Goal: Transaction & Acquisition: Subscribe to service/newsletter

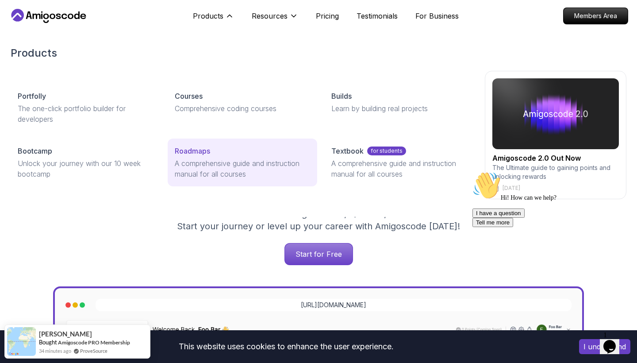
click at [200, 146] on p "Roadmaps" at bounding box center [192, 151] width 35 height 11
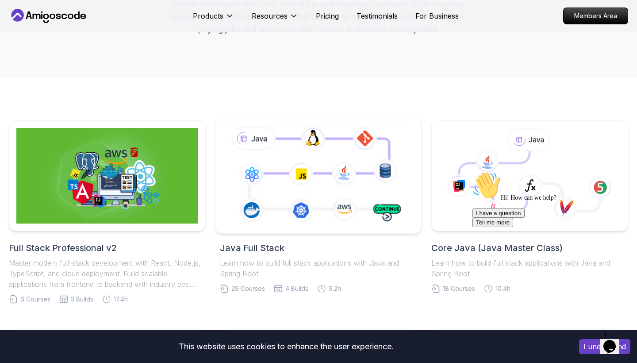
scroll to position [147, 0]
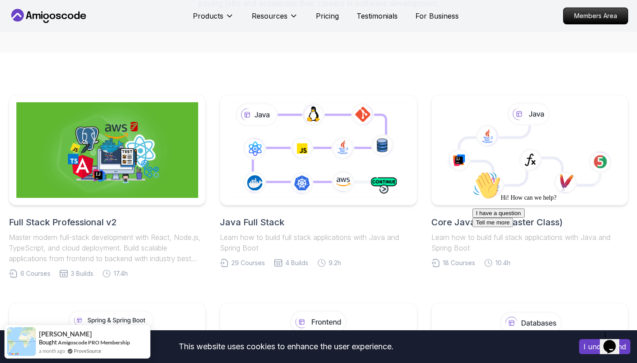
click at [511, 184] on div "Hi! How can we help? I have a question Tell me more" at bounding box center [552, 199] width 159 height 56
click at [522, 150] on icon at bounding box center [530, 160] width 25 height 24
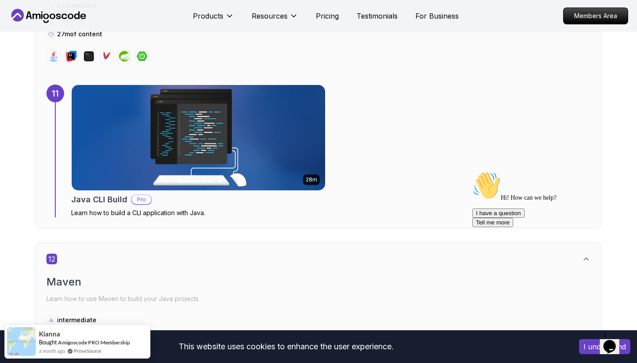
scroll to position [3869, 0]
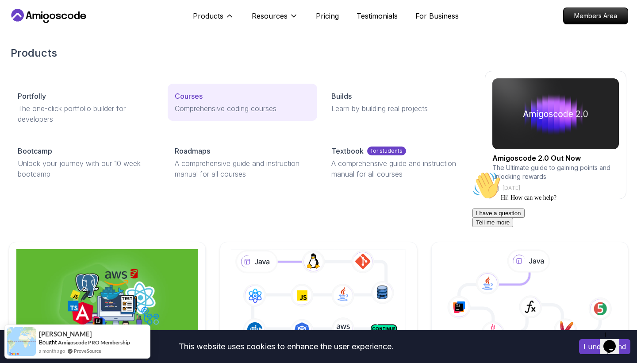
click at [194, 97] on p "Courses" at bounding box center [189, 96] width 28 height 11
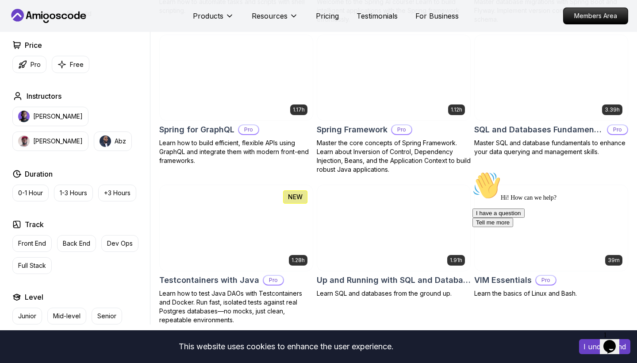
scroll to position [2209, 0]
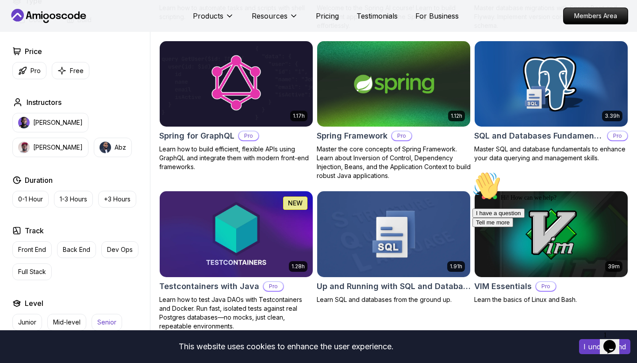
click at [104, 318] on p "Senior" at bounding box center [106, 322] width 19 height 9
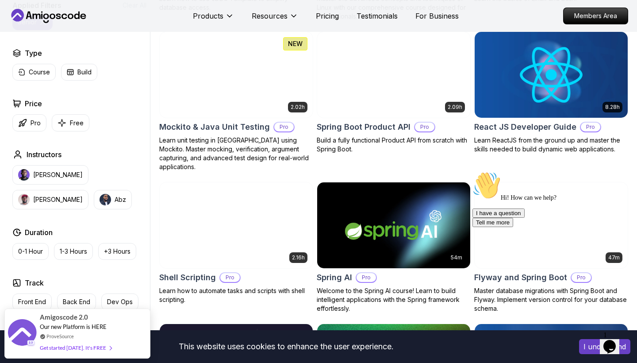
scroll to position [1378, 0]
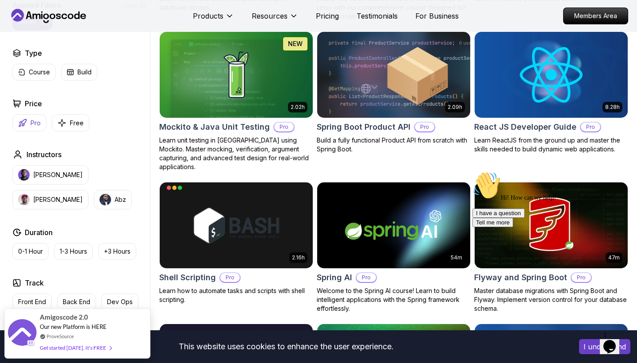
click at [37, 123] on p "Pro" at bounding box center [36, 123] width 10 height 9
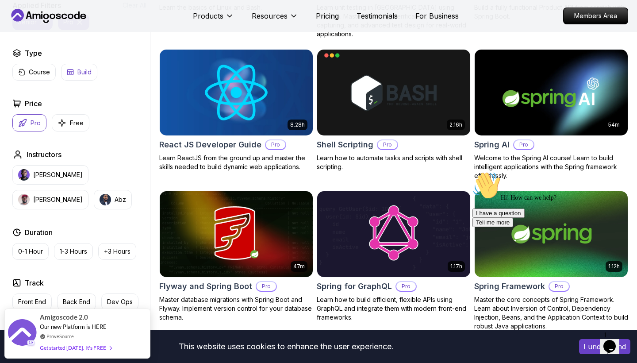
click at [73, 79] on button "Build" at bounding box center [79, 72] width 36 height 17
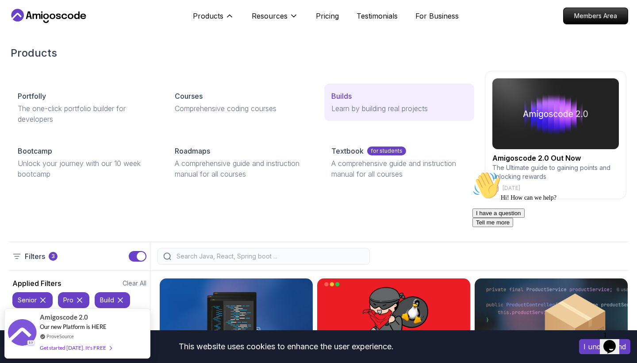
click at [386, 98] on div "Builds" at bounding box center [399, 96] width 136 height 11
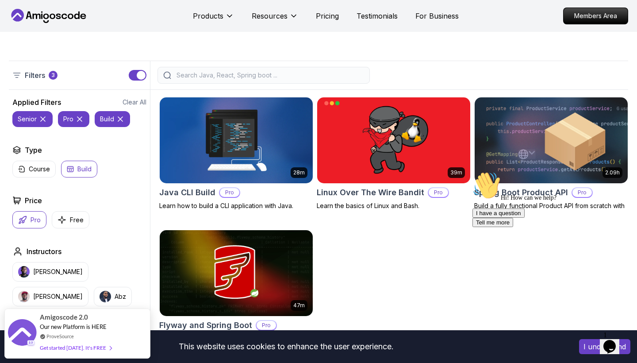
scroll to position [129, 0]
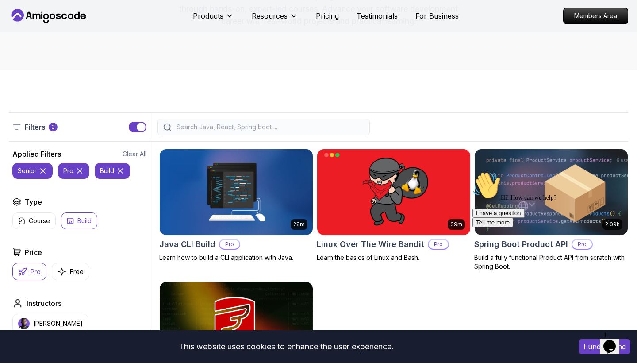
click at [120, 173] on icon at bounding box center [120, 170] width 9 height 9
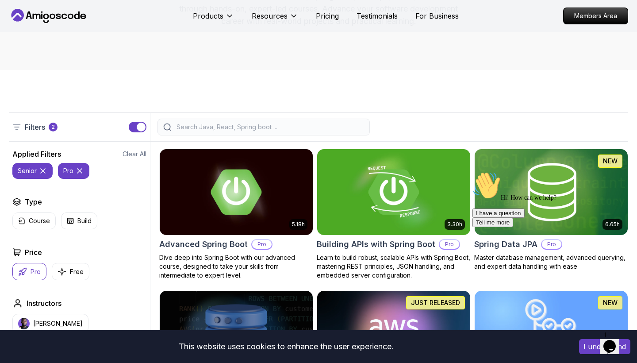
click at [80, 173] on icon at bounding box center [79, 170] width 9 height 9
click at [44, 173] on icon at bounding box center [43, 171] width 4 height 4
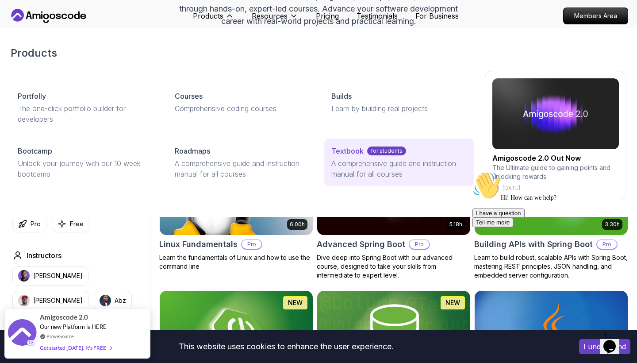
click at [355, 164] on p "A comprehensive guide and instruction manual for all courses" at bounding box center [399, 168] width 136 height 21
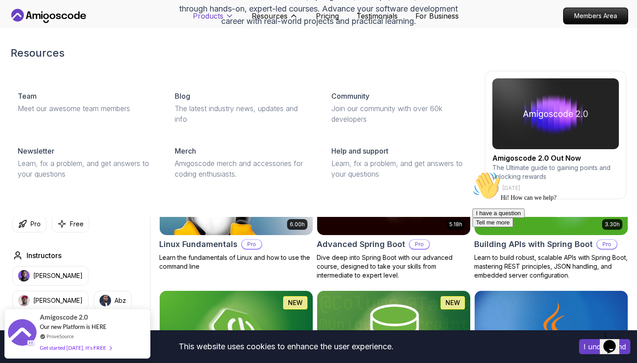
click at [226, 19] on button "Products" at bounding box center [213, 20] width 41 height 18
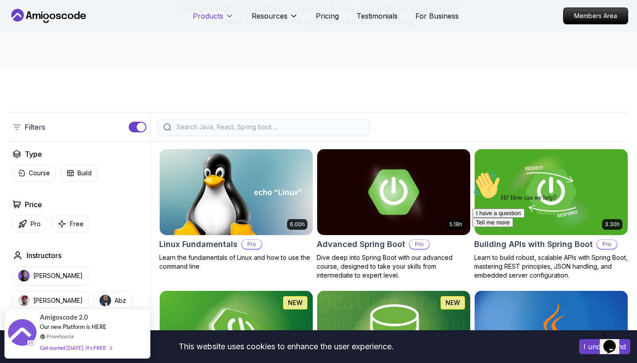
click at [226, 19] on icon at bounding box center [229, 16] width 9 height 9
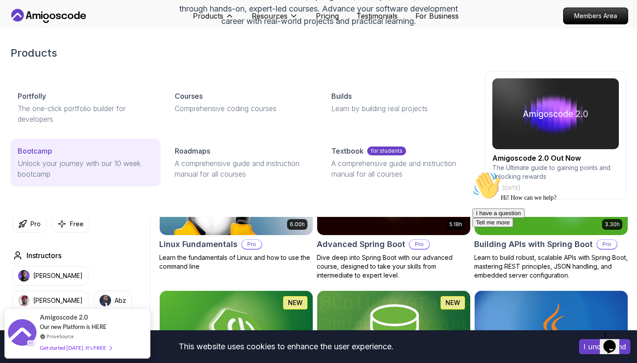
click at [91, 154] on div "Bootcamp" at bounding box center [86, 151] width 136 height 11
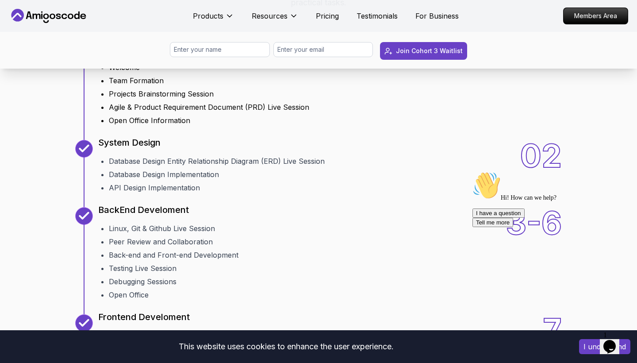
scroll to position [1010, 0]
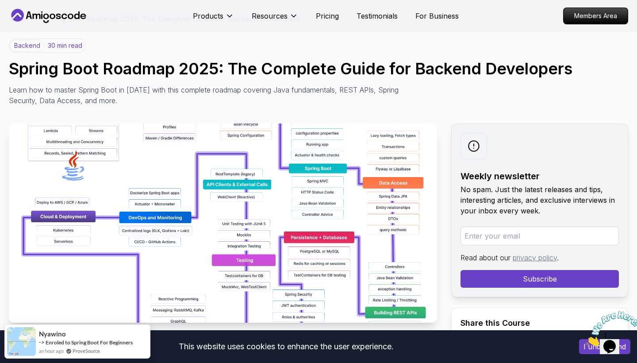
scroll to position [39, 0]
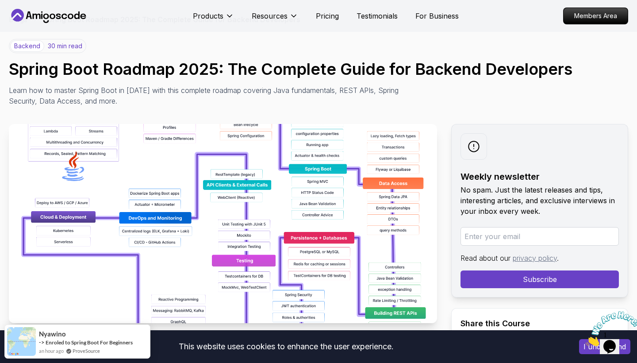
drag, startPoint x: 275, startPoint y: 193, endPoint x: 275, endPoint y: 198, distance: 4.9
click at [275, 192] on img at bounding box center [223, 223] width 428 height 199
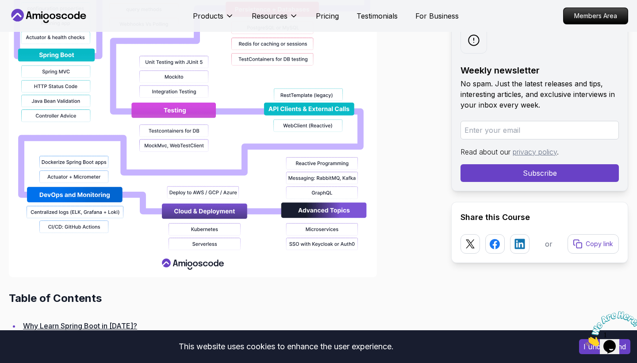
scroll to position [952, 0]
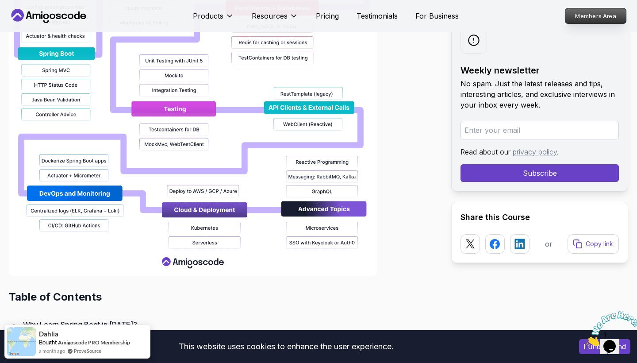
click at [600, 19] on p "Members Area" at bounding box center [596, 15] width 61 height 15
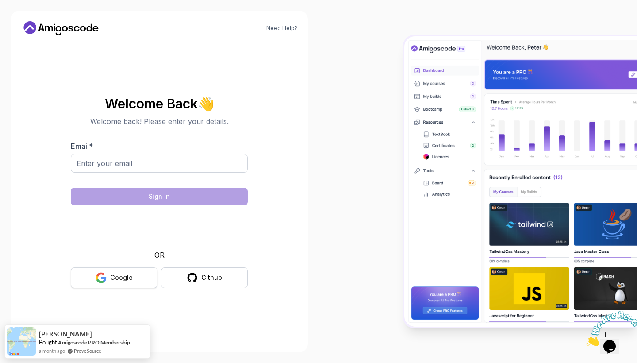
click at [111, 281] on div "Google" at bounding box center [121, 277] width 23 height 9
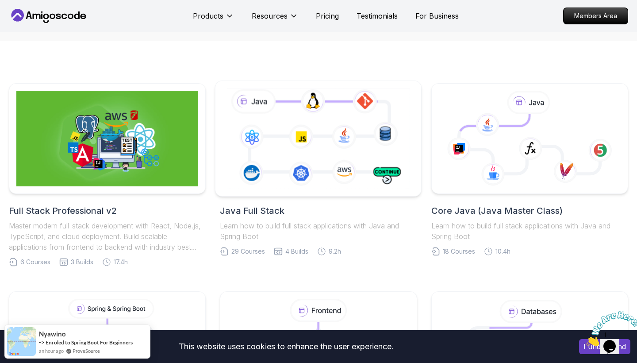
scroll to position [159, 0]
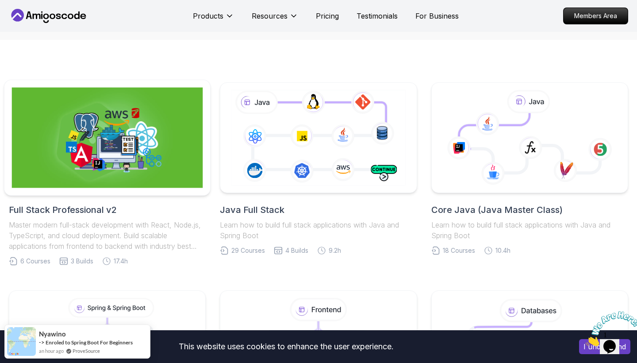
click at [123, 124] on img at bounding box center [107, 138] width 191 height 100
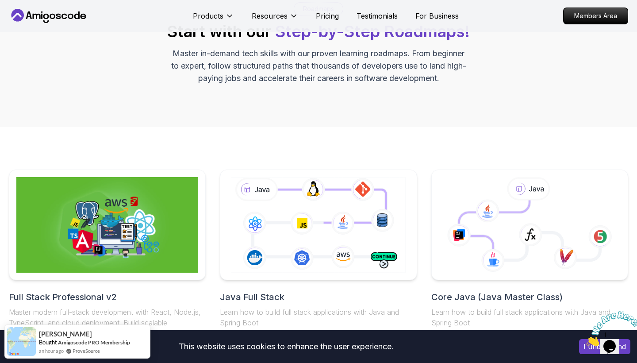
scroll to position [43, 0]
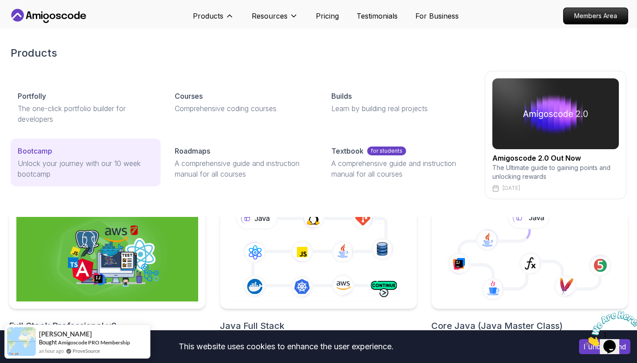
click at [92, 154] on div "Bootcamp" at bounding box center [86, 151] width 136 height 11
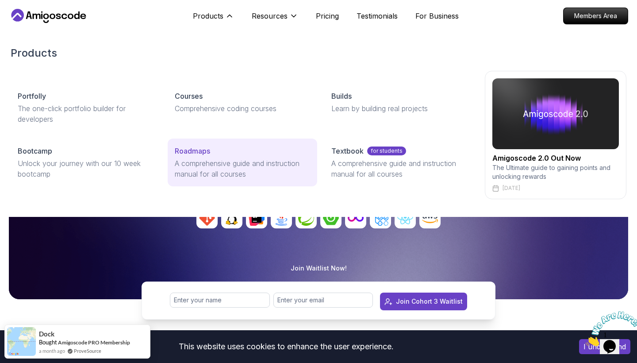
click at [223, 181] on link "Roadmaps A comprehensive guide and instruction manual for all courses" at bounding box center [243, 163] width 150 height 48
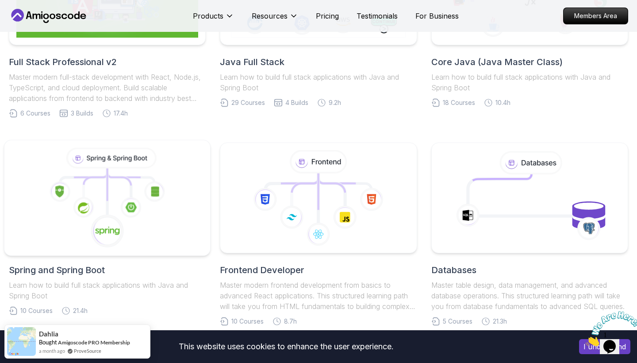
scroll to position [306, 0]
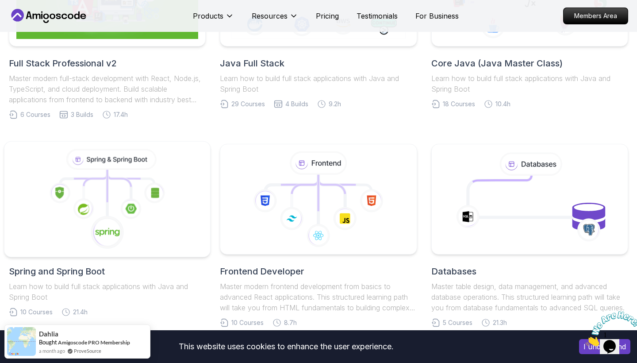
click at [148, 168] on icon at bounding box center [111, 159] width 87 height 19
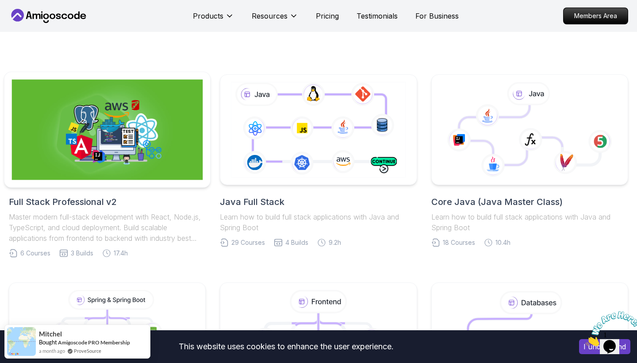
scroll to position [156, 0]
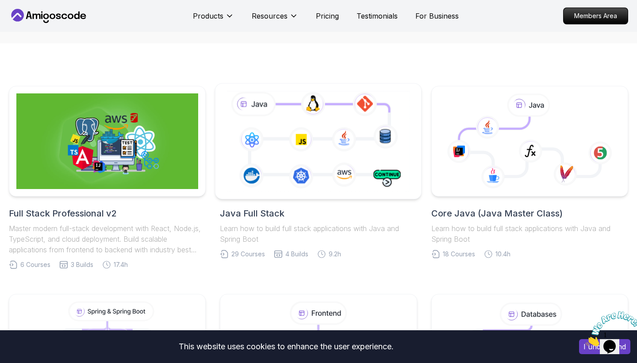
click at [317, 131] on icon at bounding box center [318, 141] width 187 height 104
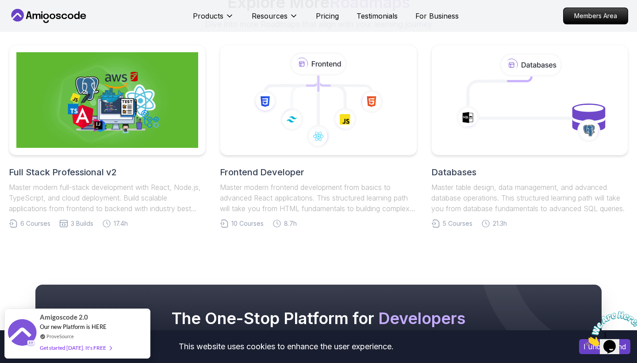
scroll to position [6391, 0]
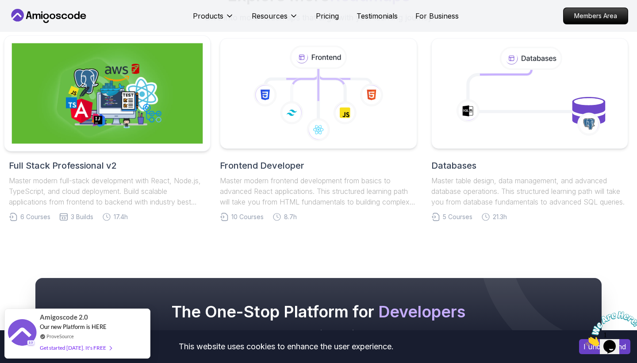
click at [101, 87] on img at bounding box center [107, 93] width 191 height 100
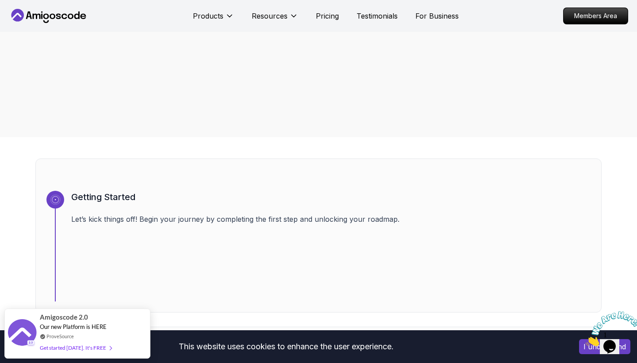
scroll to position [167, 0]
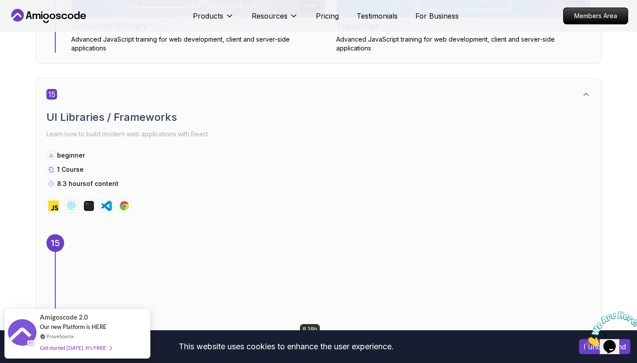
scroll to position [5581, 0]
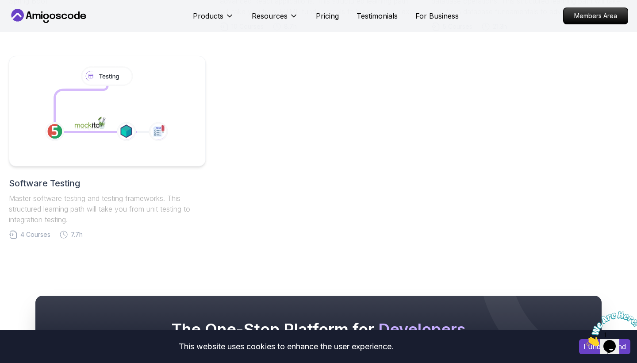
scroll to position [450, 0]
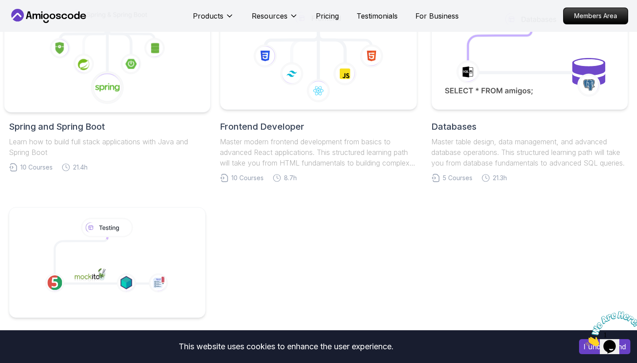
click at [149, 70] on icon at bounding box center [107, 54] width 191 height 100
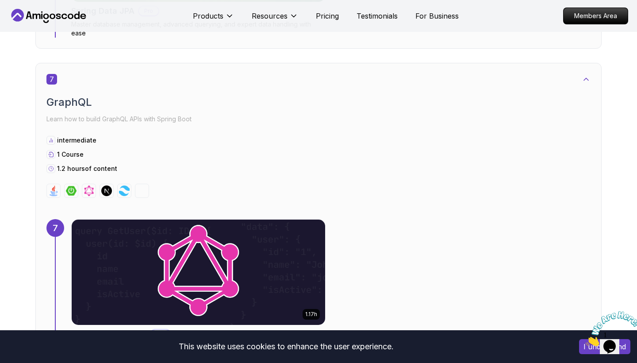
scroll to position [2287, 0]
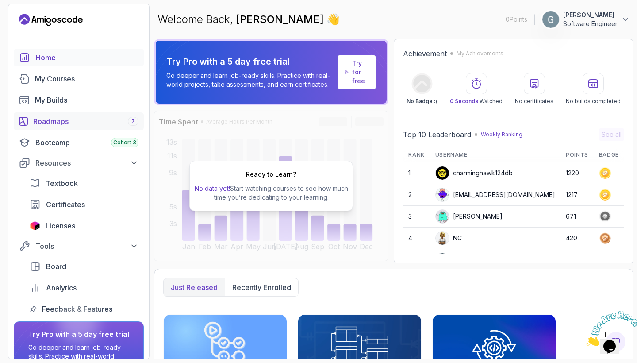
click at [59, 125] on div "Roadmaps 7" at bounding box center [85, 121] width 105 height 11
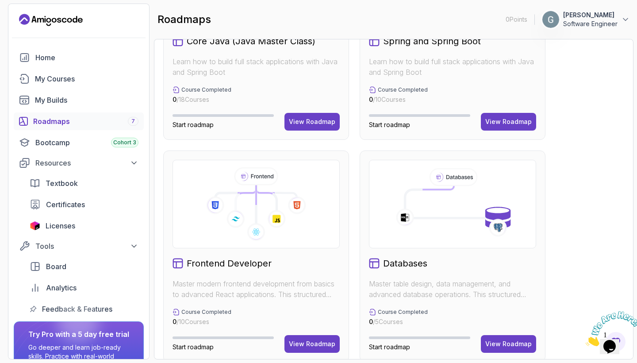
scroll to position [342, 0]
click at [432, 77] on div "Spring and Spring Boot Learn how to build full stack applications with Java and…" at bounding box center [453, 34] width 186 height 212
click at [507, 121] on div "View Roadmap" at bounding box center [508, 121] width 46 height 9
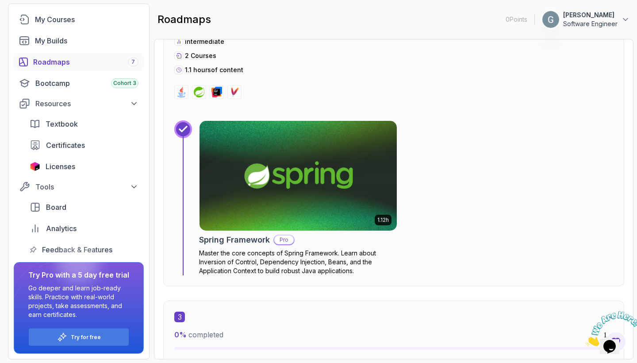
scroll to position [704, 0]
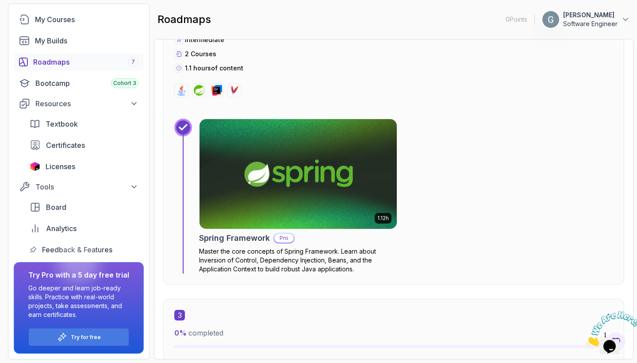
click at [283, 239] on p "Pro" at bounding box center [283, 238] width 19 height 9
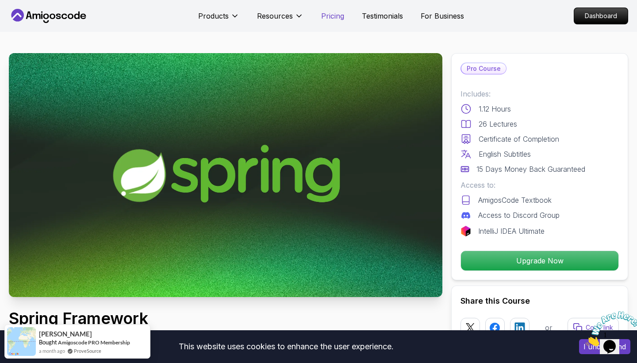
click at [340, 14] on p "Pricing" at bounding box center [332, 16] width 23 height 11
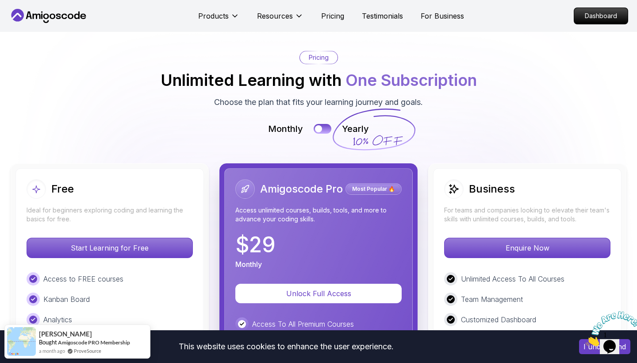
scroll to position [1943, 0]
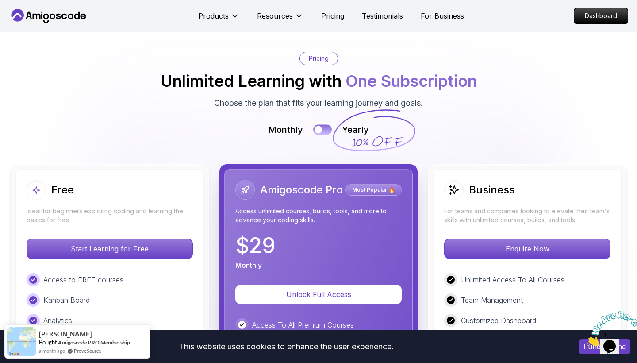
click at [323, 125] on button at bounding box center [322, 130] width 19 height 10
click at [324, 126] on div at bounding box center [327, 130] width 8 height 8
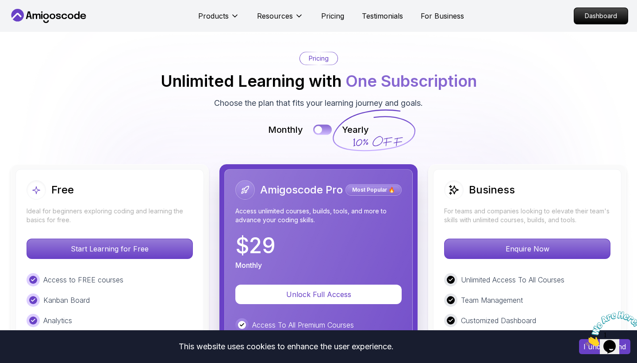
click at [324, 125] on button at bounding box center [322, 130] width 19 height 10
click at [324, 126] on div at bounding box center [327, 130] width 8 height 8
click at [324, 125] on button at bounding box center [322, 130] width 19 height 10
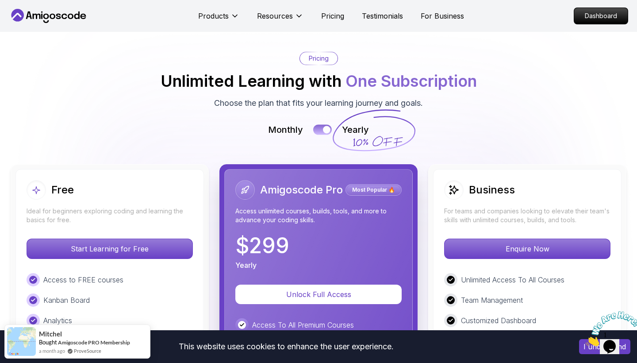
click at [324, 126] on div at bounding box center [327, 130] width 8 height 8
click at [324, 125] on button at bounding box center [322, 130] width 19 height 10
click at [324, 126] on div at bounding box center [327, 130] width 8 height 8
click at [324, 125] on button at bounding box center [322, 130] width 19 height 10
click at [324, 126] on div at bounding box center [327, 130] width 8 height 8
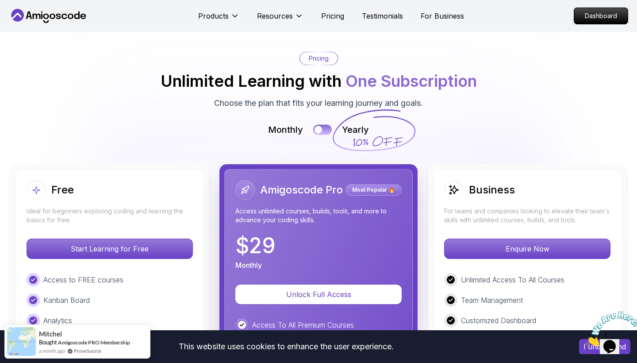
click at [324, 125] on button at bounding box center [322, 130] width 19 height 10
click at [324, 126] on div at bounding box center [327, 130] width 8 height 8
click at [324, 125] on button at bounding box center [322, 130] width 19 height 10
click at [324, 126] on div at bounding box center [327, 130] width 8 height 8
click at [324, 125] on button at bounding box center [322, 130] width 19 height 10
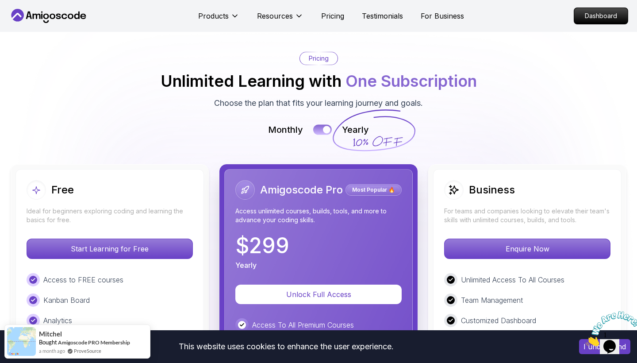
click at [324, 126] on div at bounding box center [327, 130] width 8 height 8
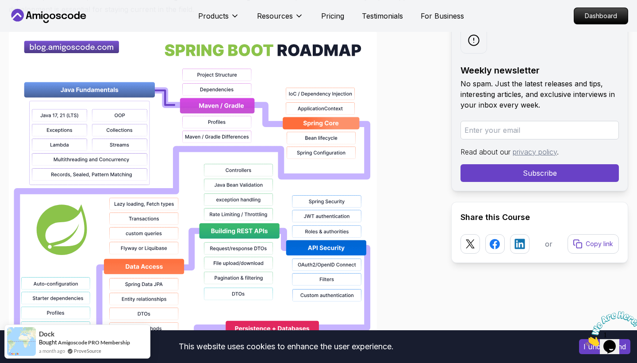
scroll to position [632, 0]
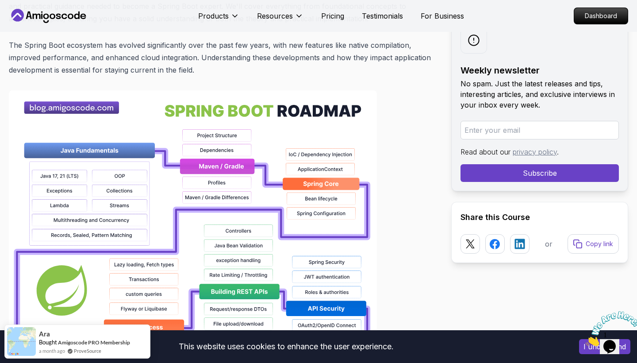
scroll to position [567, 0]
